Goal: Task Accomplishment & Management: Use online tool/utility

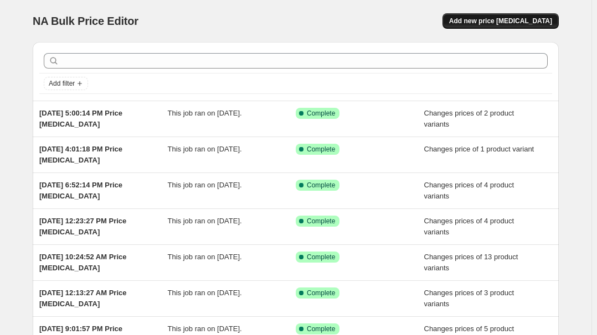
click at [509, 17] on span "Add new price change job" at bounding box center [500, 21] width 103 height 9
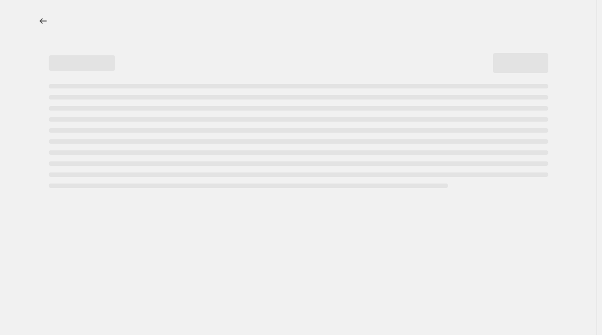
select select "percentage"
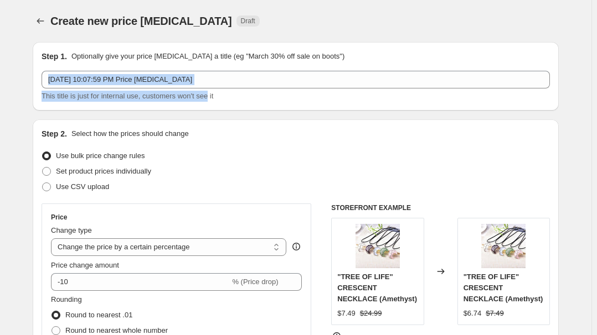
drag, startPoint x: 238, startPoint y: 75, endPoint x: 119, endPoint y: 184, distance: 161.0
click at [202, 107] on div "Step 1. Optionally give your price change job a title (eg "March 30% off sale o…" at bounding box center [296, 76] width 526 height 69
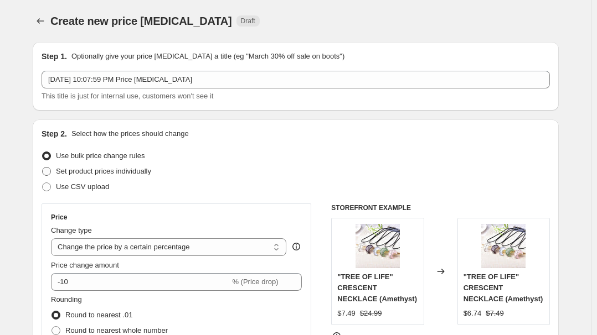
click at [107, 172] on span "Set product prices individually" at bounding box center [103, 171] width 95 height 8
click at [43, 168] on input "Set product prices individually" at bounding box center [42, 167] width 1 height 1
radio input "true"
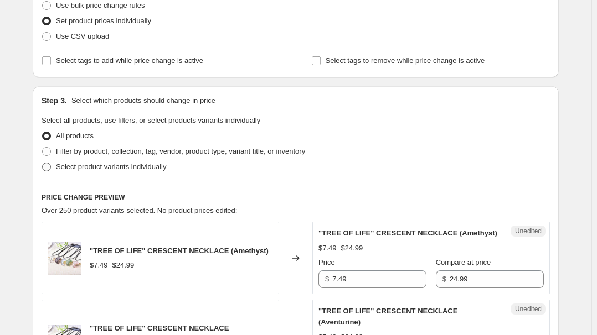
click at [105, 170] on span "Select product variants individually" at bounding box center [111, 167] width 110 height 8
click at [43, 163] on input "Select product variants individually" at bounding box center [42, 163] width 1 height 1
radio input "true"
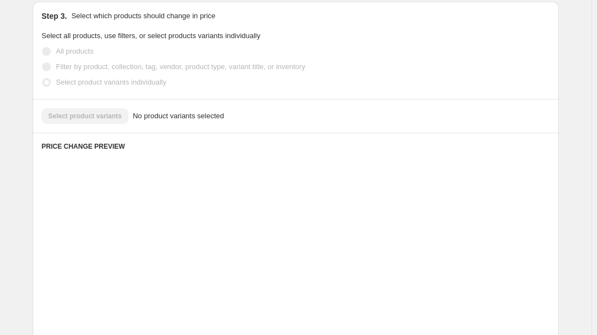
scroll to position [251, 0]
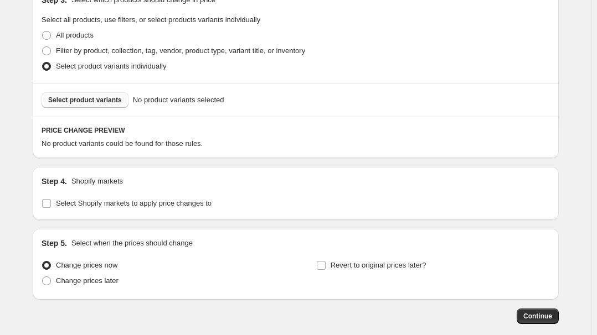
click at [104, 99] on span "Select product variants" at bounding box center [85, 100] width 74 height 9
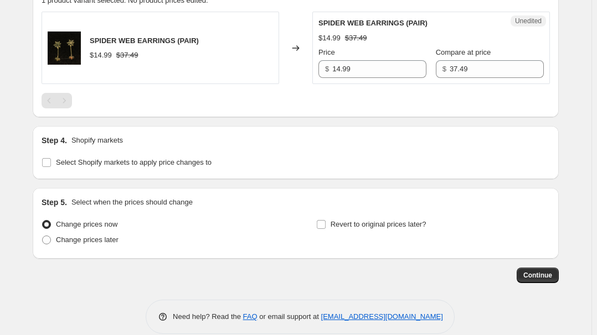
scroll to position [409, 0]
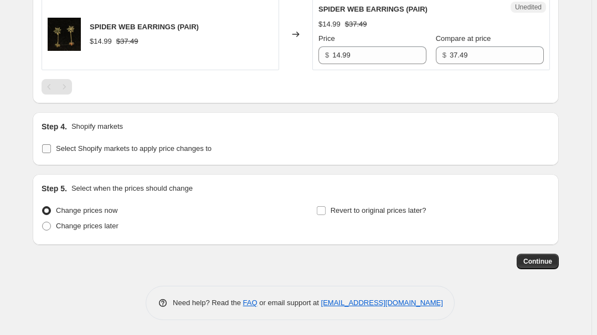
click at [143, 147] on span "Select Shopify markets to apply price changes to" at bounding box center [134, 148] width 156 height 8
click at [51, 147] on input "Select Shopify markets to apply price changes to" at bounding box center [46, 148] width 9 height 9
checkbox input "true"
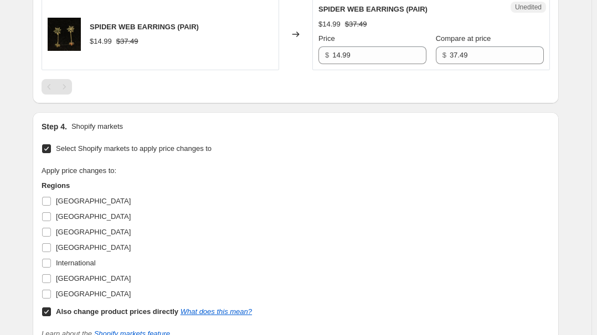
click at [63, 196] on span "Australia" at bounding box center [93, 201] width 75 height 11
click at [51, 197] on input "Australia" at bounding box center [46, 201] width 9 height 9
checkbox input "true"
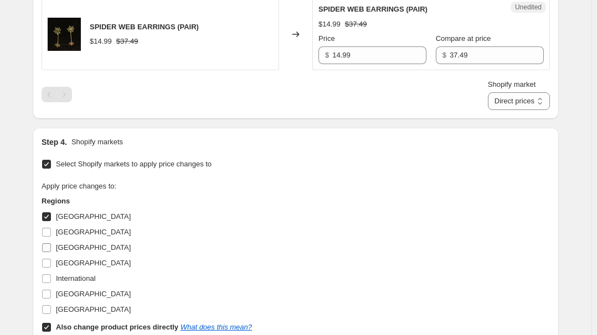
click at [65, 240] on label "France" at bounding box center [86, 248] width 89 height 16
click at [51, 244] on input "France" at bounding box center [46, 248] width 9 height 9
checkbox input "true"
click at [63, 260] on span "Germany" at bounding box center [93, 263] width 75 height 8
click at [51, 260] on input "Germany" at bounding box center [46, 263] width 9 height 9
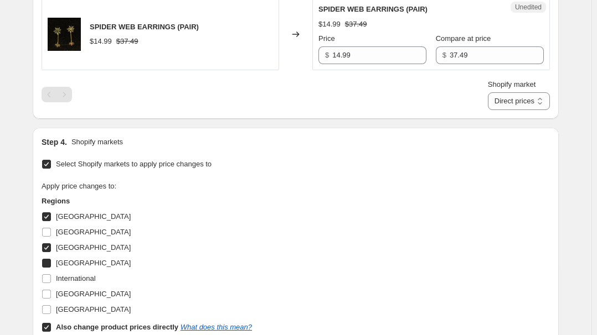
checkbox input "true"
click at [81, 295] on span "United Kingdom" at bounding box center [93, 294] width 75 height 8
click at [51, 295] on input "United Kingdom" at bounding box center [46, 294] width 9 height 9
checkbox input "true"
click at [50, 323] on input "Also change product prices directly What does this mean?" at bounding box center [46, 327] width 9 height 9
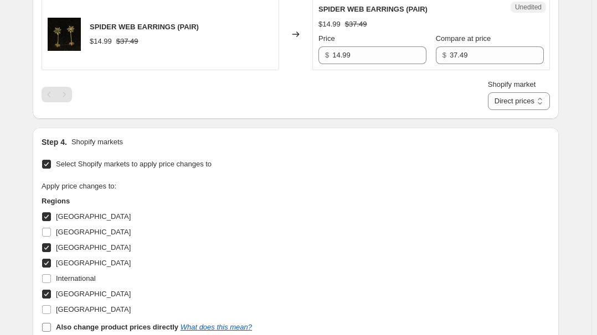
checkbox input "false"
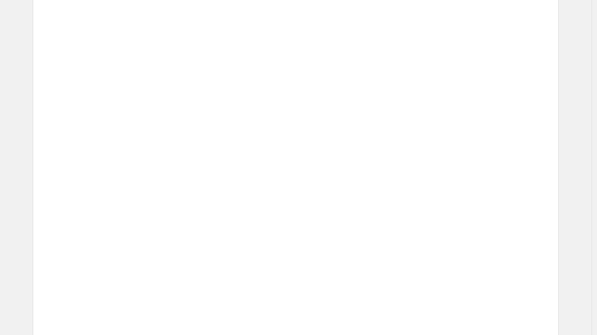
click at [306, 232] on div "Changed to" at bounding box center [295, 268] width 33 height 73
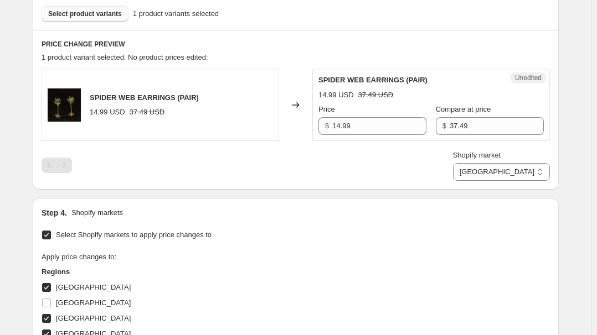
scroll to position [308, 0]
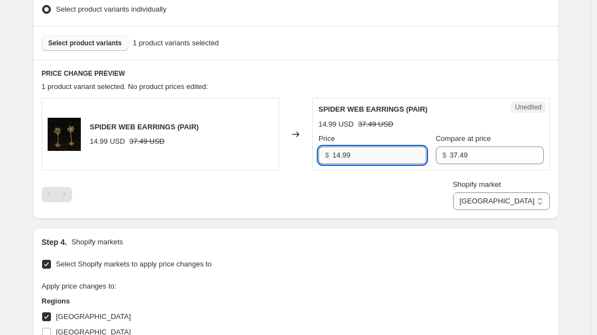
click at [370, 159] on input "14.99" at bounding box center [379, 156] width 94 height 18
click at [435, 206] on div "Shopify market Australia France Germany United Kingdom Australia" at bounding box center [296, 194] width 508 height 31
drag, startPoint x: 535, startPoint y: 200, endPoint x: 532, endPoint y: 208, distance: 7.7
click at [535, 200] on select "Australia France Germany United Kingdom" at bounding box center [501, 202] width 97 height 18
select select "34367439004"
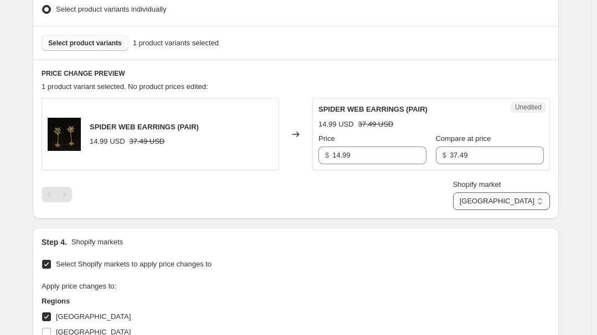
click at [504, 210] on select "Australia France Germany United Kingdom" at bounding box center [501, 202] width 97 height 18
click at [395, 153] on input "9.99" at bounding box center [379, 156] width 94 height 18
paste input "14"
type input "14.99"
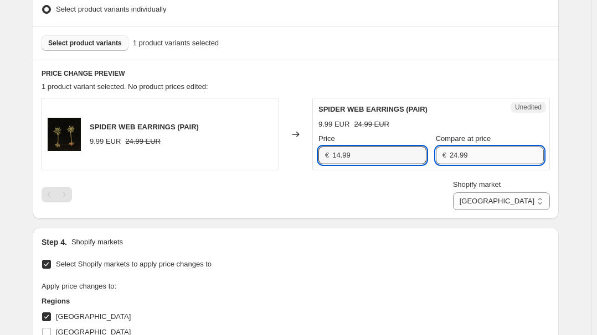
click at [470, 157] on input "24.99" at bounding box center [497, 156] width 94 height 18
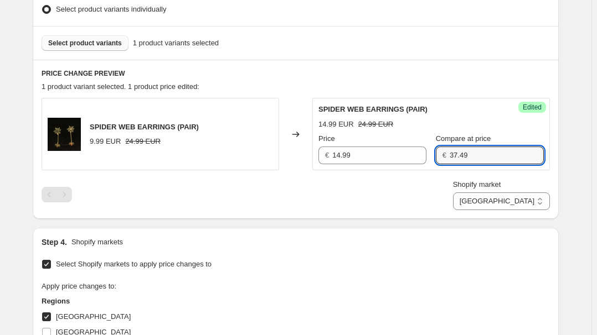
type input "37.49"
click at [415, 188] on div "Shopify market Australia France Germany United Kingdom France" at bounding box center [296, 194] width 508 height 31
click at [540, 203] on select "Australia France Germany United Kingdom" at bounding box center [501, 202] width 97 height 18
select select "34367406236"
click at [501, 210] on select "Australia France Germany United Kingdom" at bounding box center [501, 202] width 97 height 18
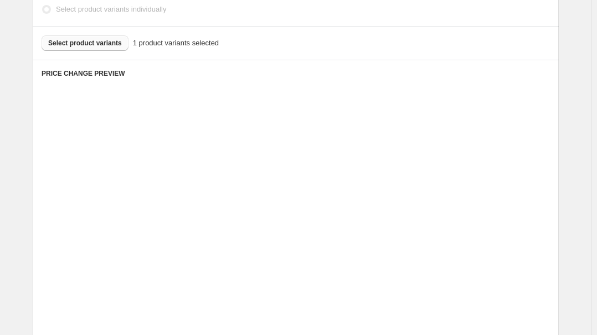
click at [427, 218] on div "Price" at bounding box center [400, 216] width 91 height 11
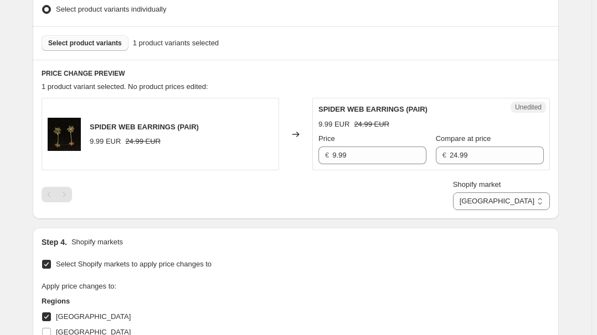
click at [427, 216] on div "PRICE CHANGE PREVIEW 1 product variant selected. No product prices edited: SPID…" at bounding box center [296, 139] width 526 height 159
click at [390, 158] on input "9.99" at bounding box center [379, 156] width 94 height 18
type input "14.99"
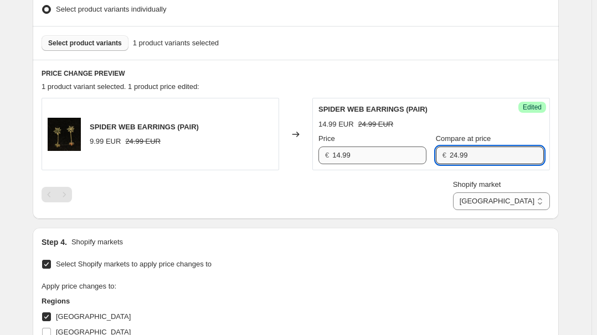
paste input "37.4"
type input "37.49"
click at [524, 203] on select "Australia France Germany United Kingdom" at bounding box center [501, 202] width 97 height 18
select select "34367209628"
click at [478, 210] on select "Australia France Germany United Kingdom" at bounding box center [501, 202] width 97 height 18
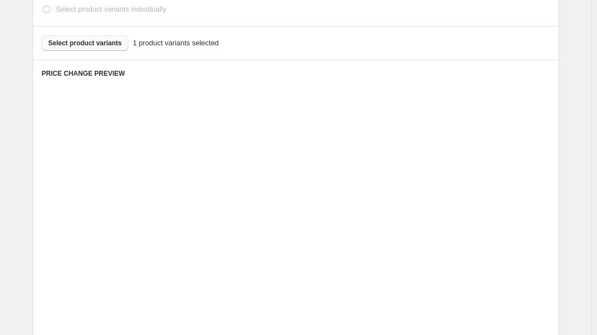
click at [432, 243] on div "Unedited Placeholder 53.15 EUR 59.05 EUR Price € 53.15 Compare at price € 59.05" at bounding box center [431, 212] width 238 height 73
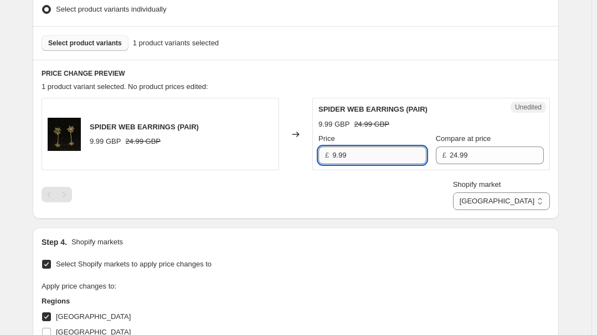
click at [394, 159] on input "9.99" at bounding box center [379, 156] width 94 height 18
type input "14.99"
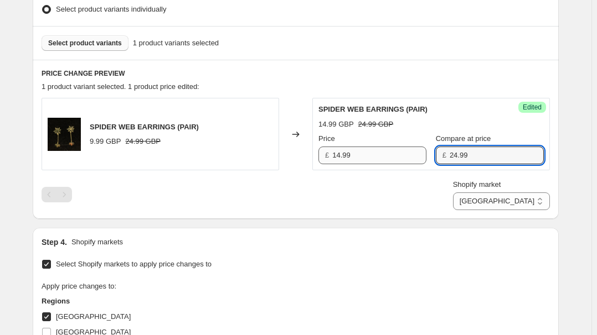
paste input "37.4"
type input "37.49"
click at [392, 203] on div "Shopify market Australia France Germany United Kingdom United Kingdom" at bounding box center [296, 194] width 508 height 31
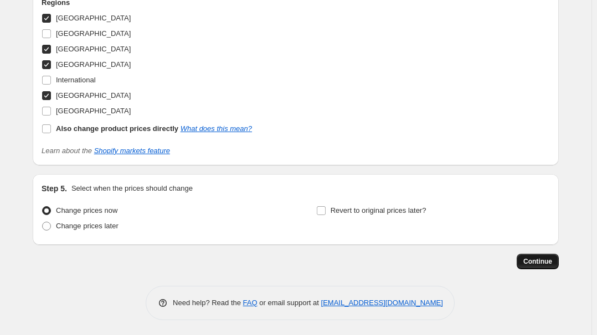
click at [524, 256] on button "Continue" at bounding box center [538, 262] width 42 height 16
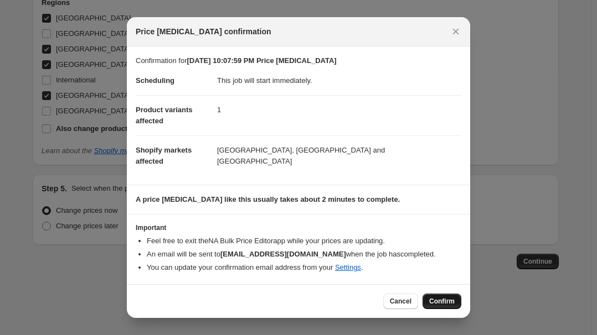
click at [445, 301] on span "Confirm" at bounding box center [441, 301] width 25 height 9
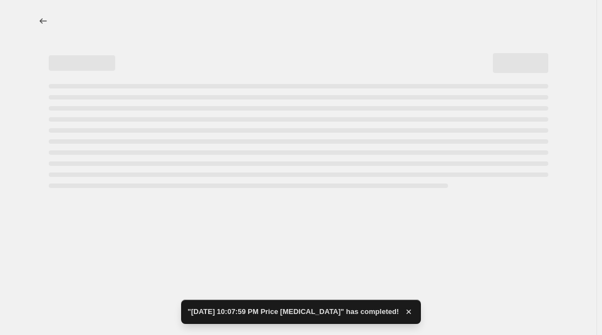
select select "34367209628"
